Goal: Download file/media

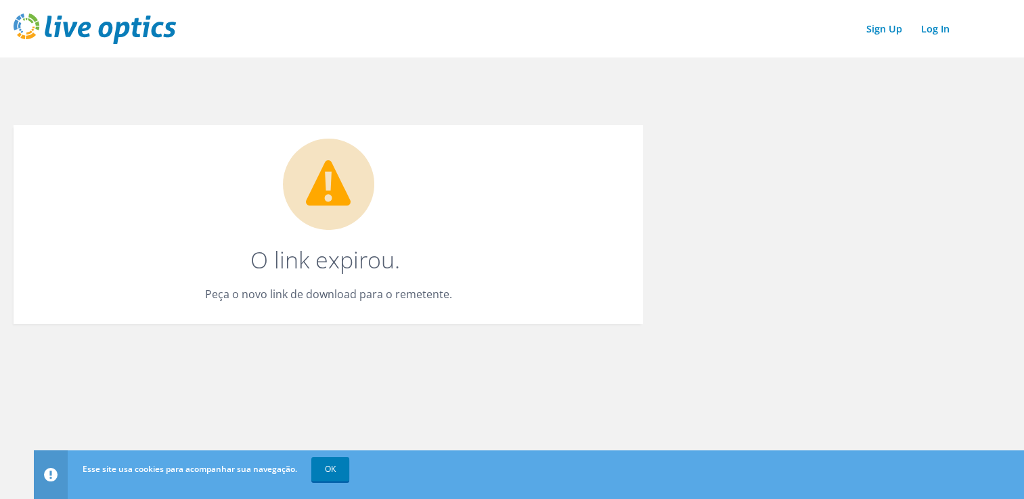
drag, startPoint x: 318, startPoint y: 283, endPoint x: 311, endPoint y: 299, distance: 17.9
click at [317, 284] on div "O link expirou. Peça o novo link de download para o remetente." at bounding box center [328, 224] width 629 height 199
click at [303, 291] on p "Peça o novo link de download para o remetente." at bounding box center [328, 294] width 575 height 19
click at [322, 470] on link "OK" at bounding box center [330, 469] width 38 height 24
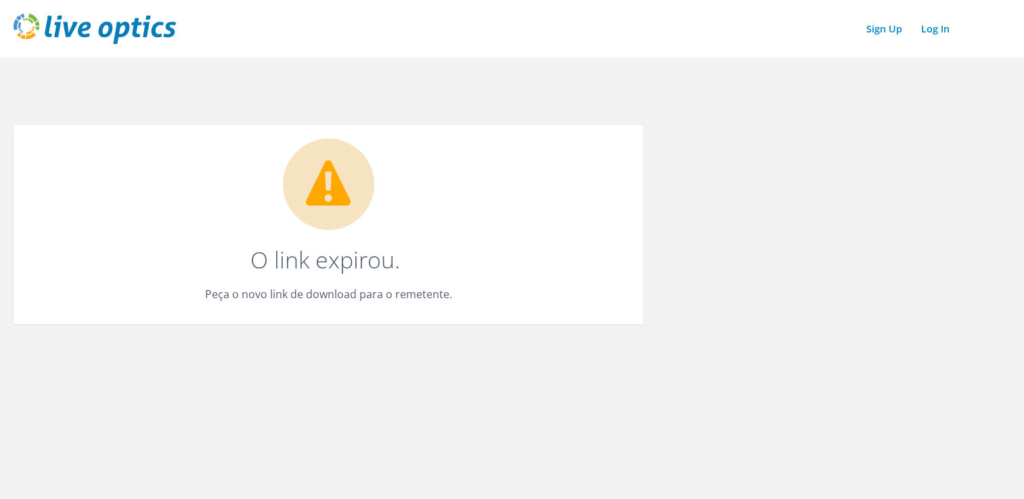
click at [988, 263] on div "O link expirou. Peça o novo link de download para o remetente." at bounding box center [512, 191] width 1024 height 267
